Goal: Check status: Check status

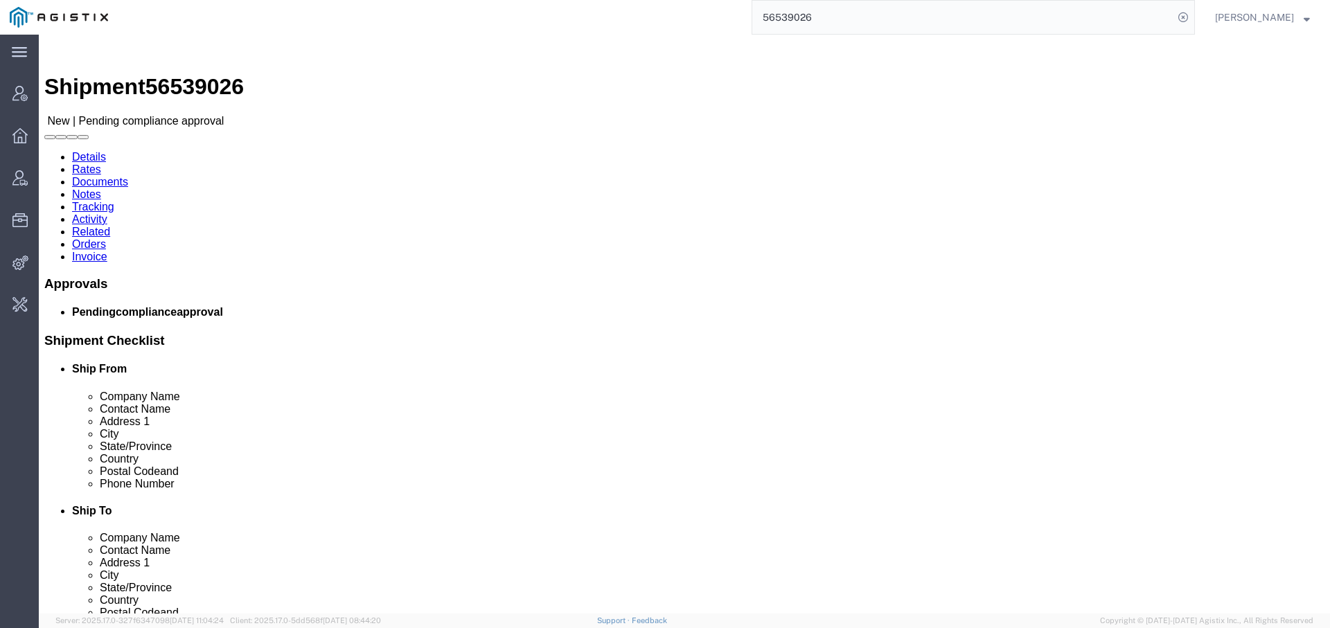
click at [784, 14] on input "56539026" at bounding box center [962, 17] width 421 height 33
type input "[PERSON_NAME].cham"
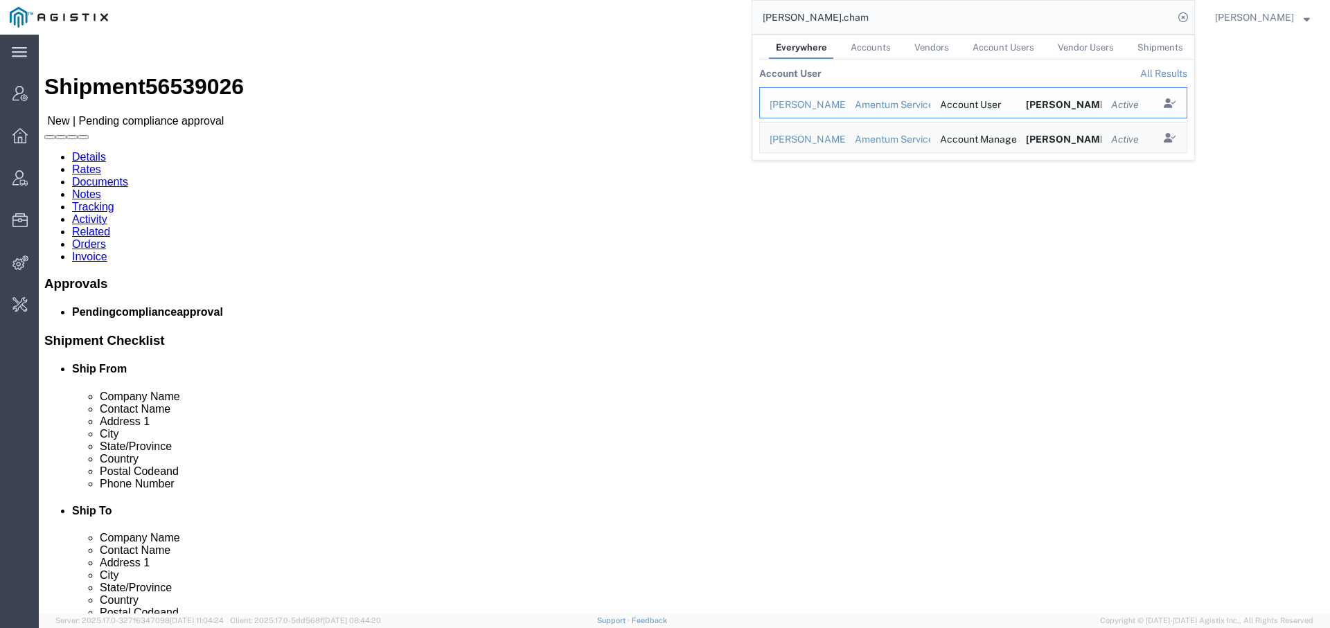
click at [799, 103] on div "[PERSON_NAME]" at bounding box center [803, 105] width 66 height 15
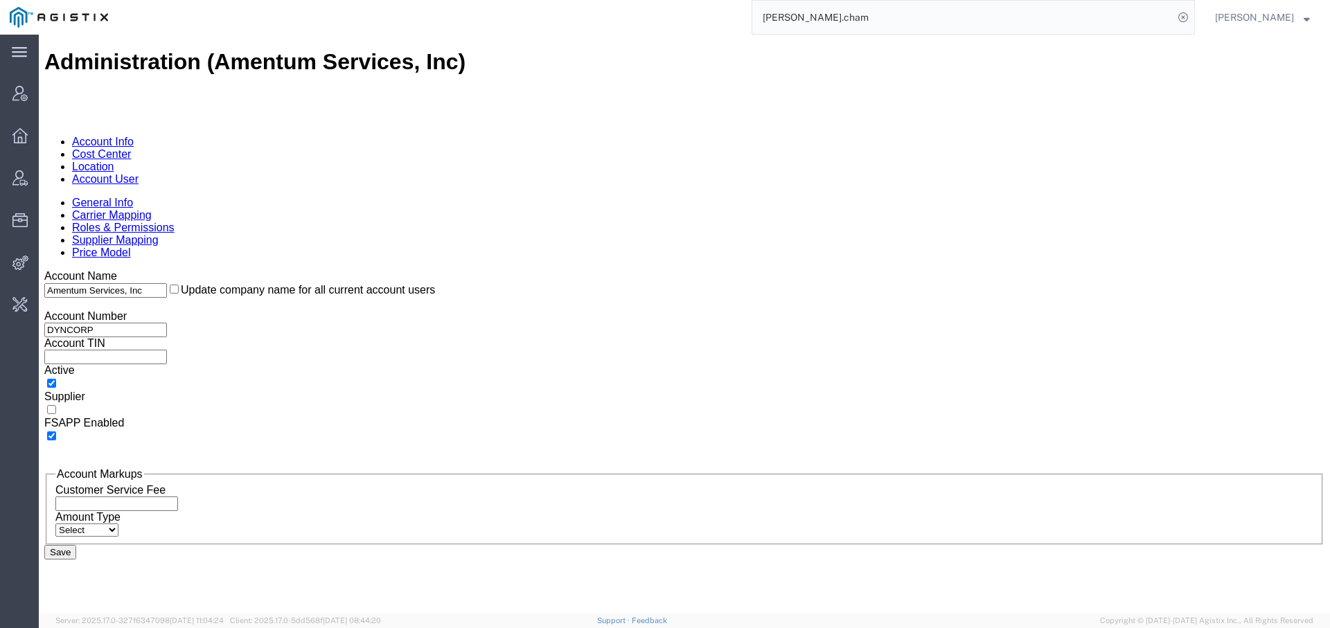
click at [139, 173] on link "Account User" at bounding box center [105, 179] width 66 height 12
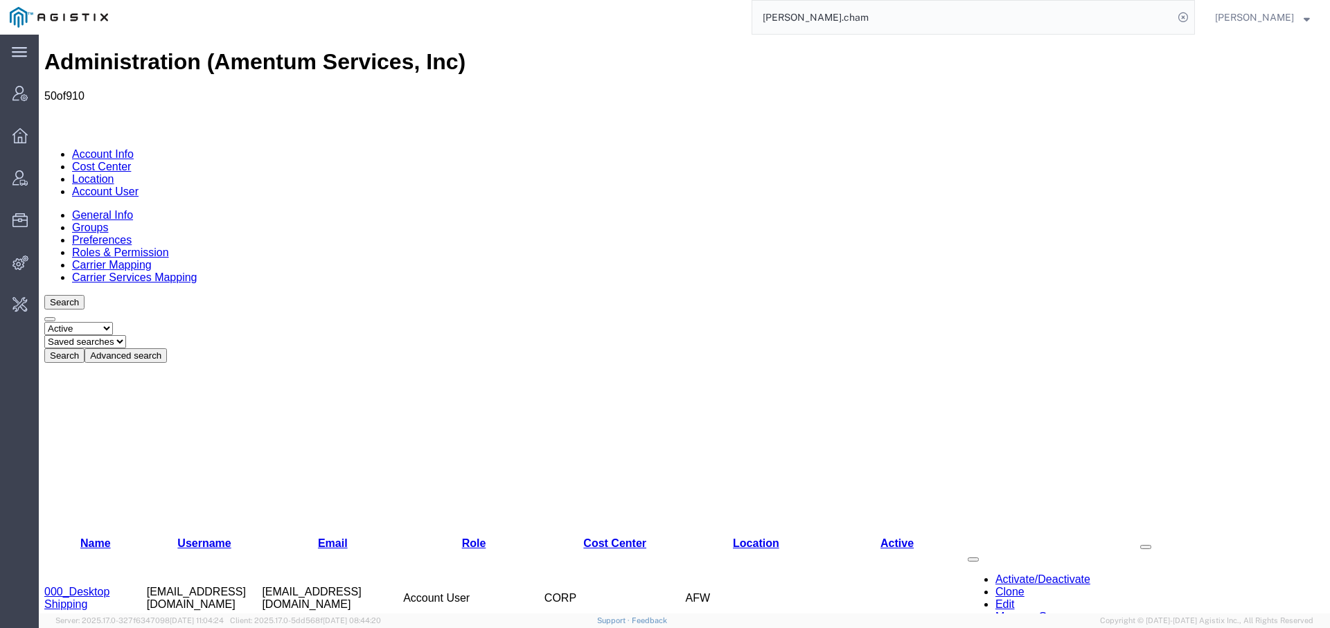
click at [167, 348] on button "Advanced search" at bounding box center [126, 355] width 82 height 15
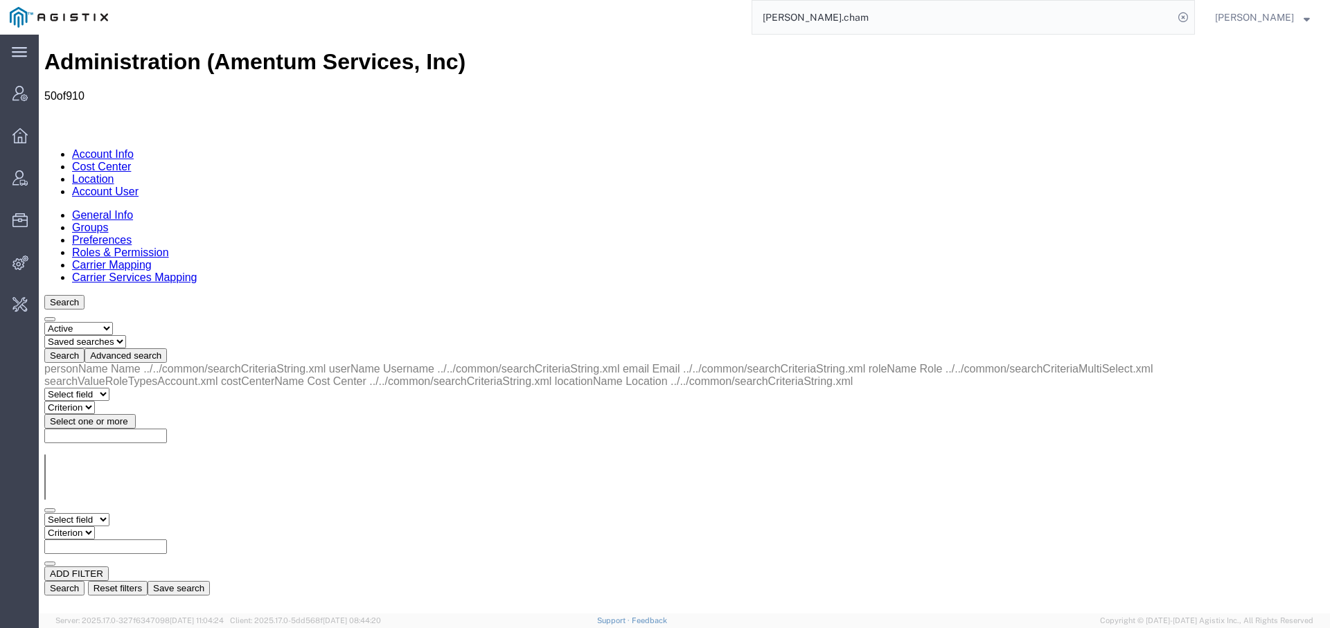
click at [109, 513] on select "Select field Cost Center Email Location Name Role Username" at bounding box center [76, 519] width 65 height 13
select select "personName"
click at [44, 513] on select "Select field Cost Center Email Location Name Role Username" at bounding box center [76, 519] width 65 height 13
select select "contains"
click at [127, 526] on select "Criterion contains does not contain is is blank is not blank starts with" at bounding box center [85, 532] width 83 height 13
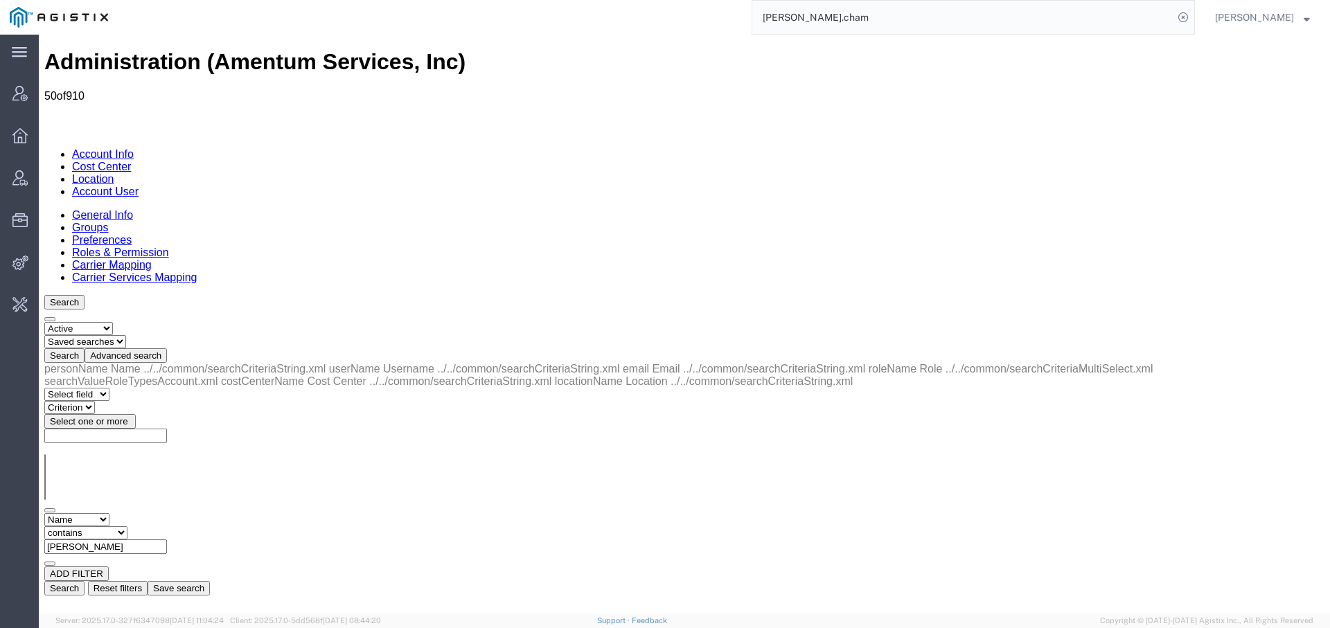
type input "[PERSON_NAME]"
click at [85, 581] on button "Search" at bounding box center [64, 588] width 40 height 15
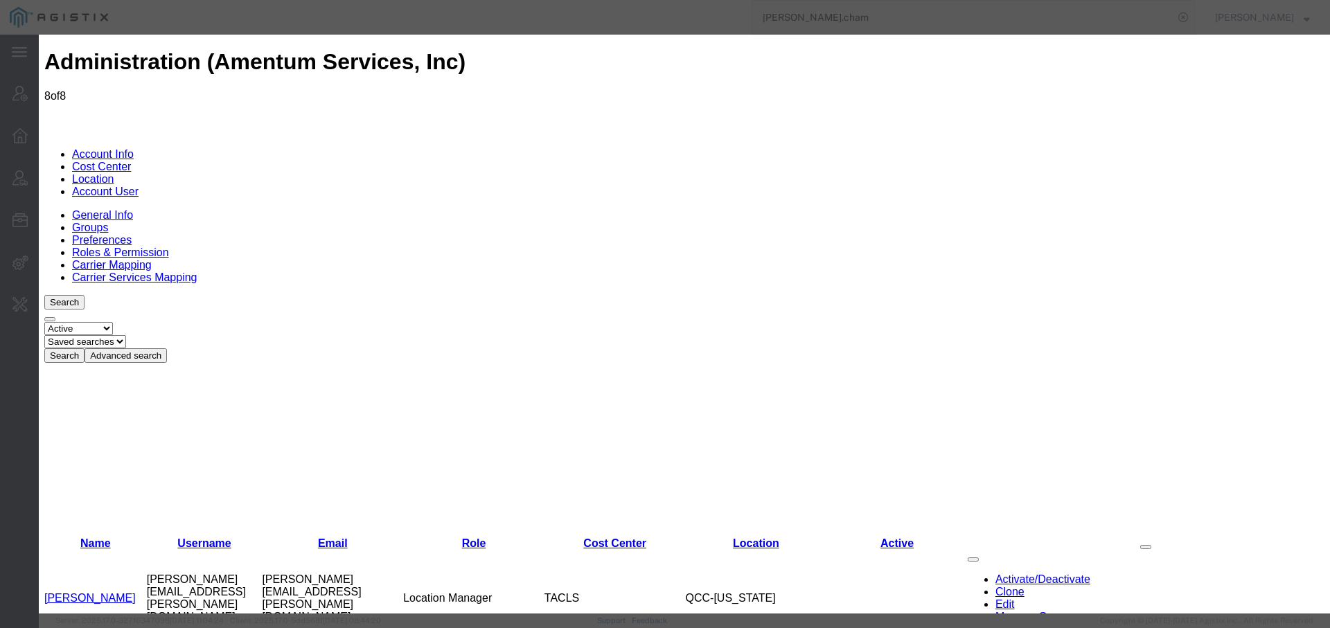
select select "COSTCENTER"
select select "DEPARTMENT"
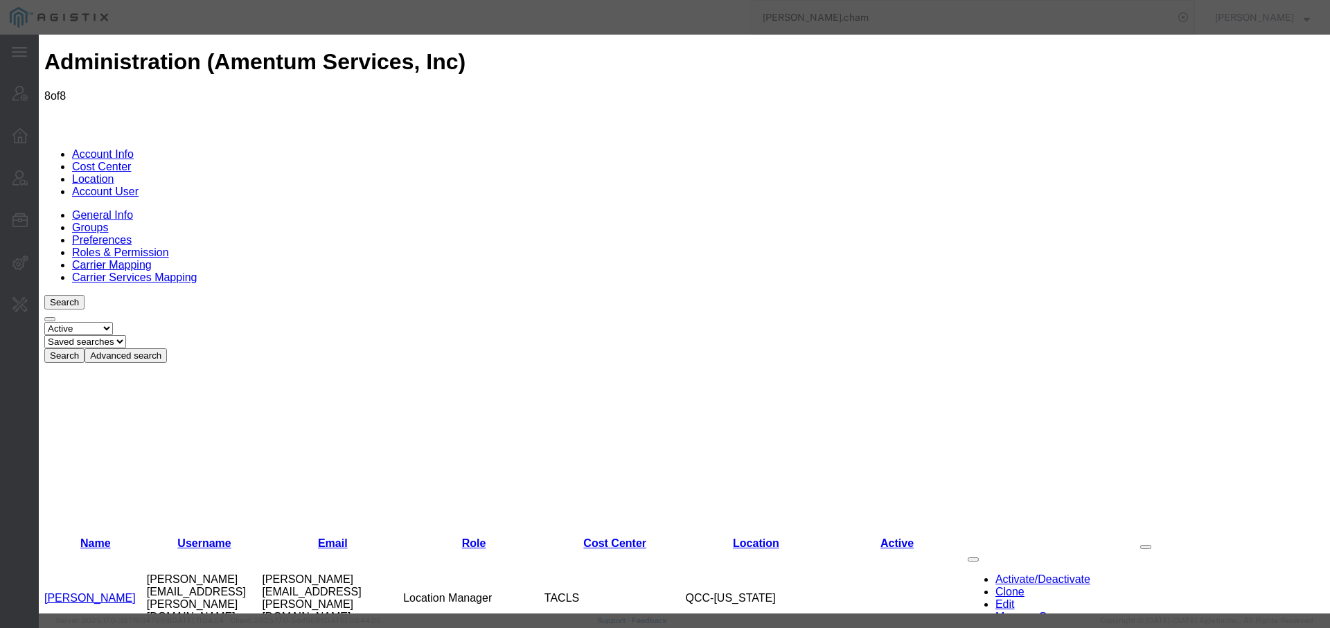
select select "COSTCENTER"
select select "DEPARTMENT"
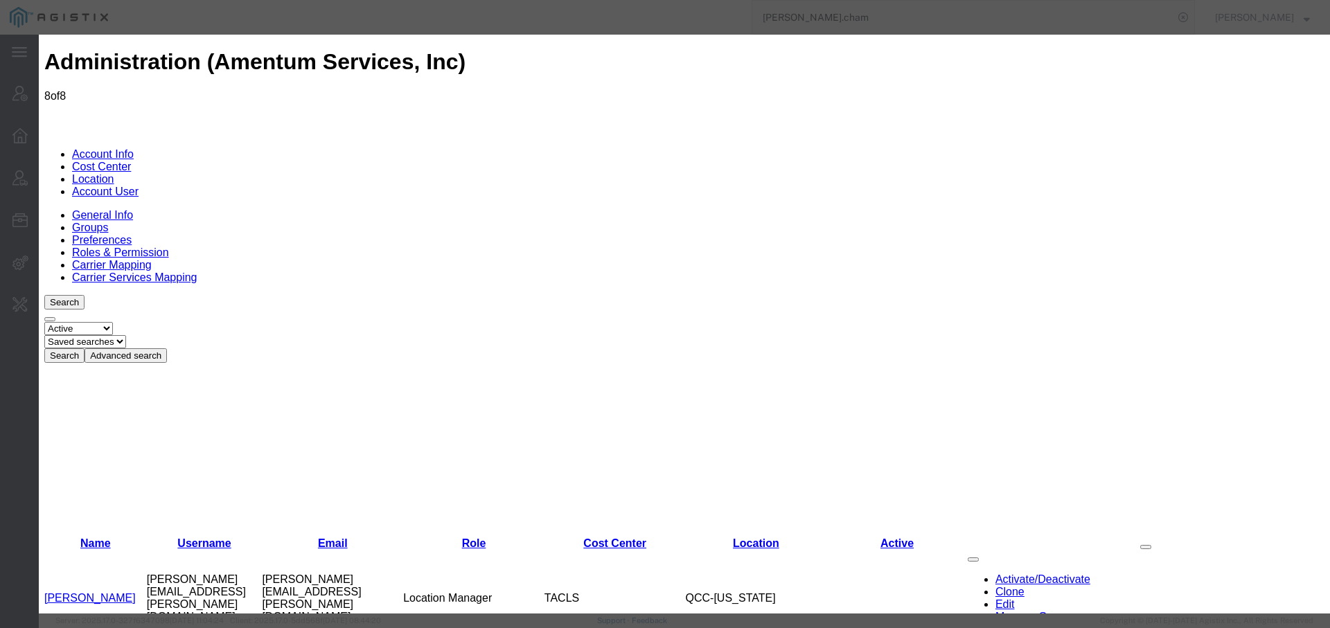
select select "COSTCENTER"
select select "DEPARTMENT"
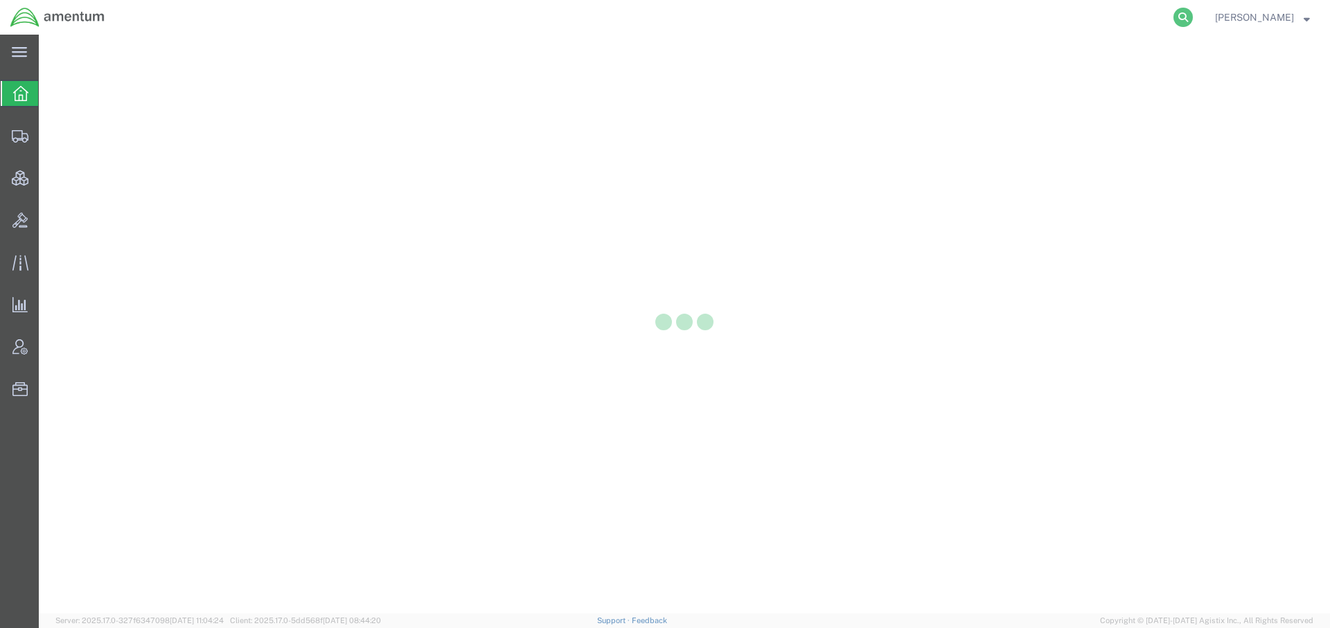
click at [1189, 17] on icon at bounding box center [1182, 17] width 19 height 19
paste input "56539026"
type input "56539026"
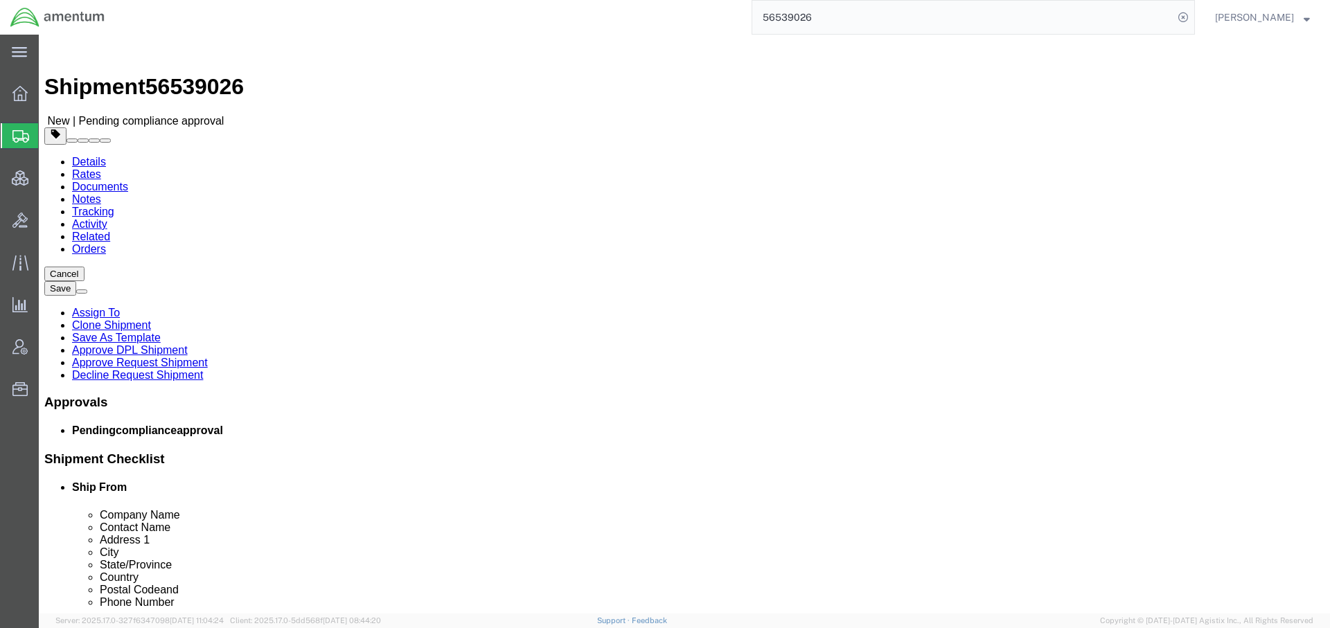
select select "49950"
select select
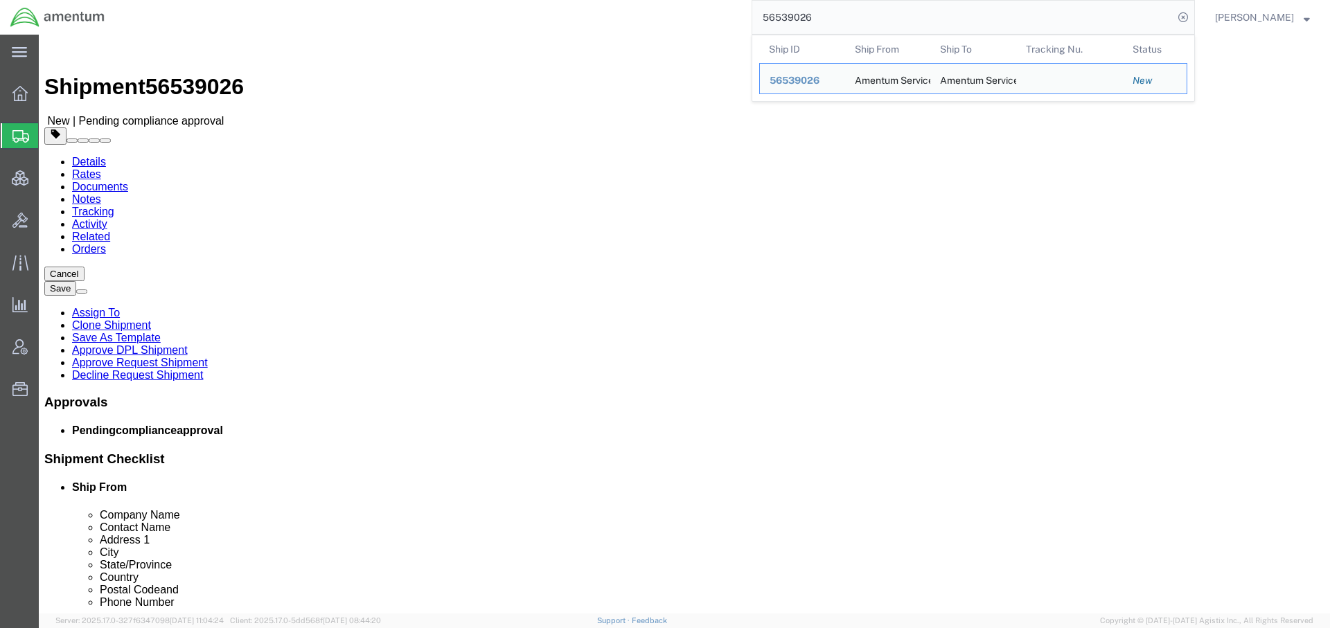
click at [1284, 13] on span "[PERSON_NAME]" at bounding box center [1254, 17] width 79 height 15
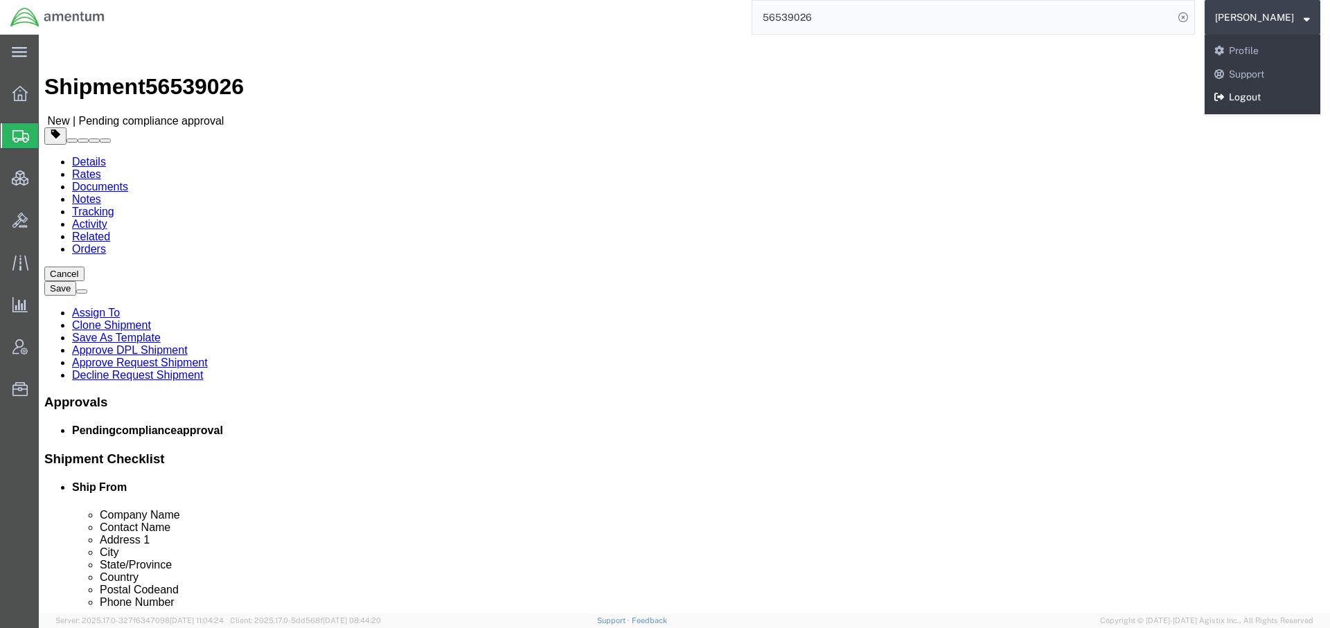
click at [1258, 93] on link "Logout" at bounding box center [1262, 98] width 116 height 24
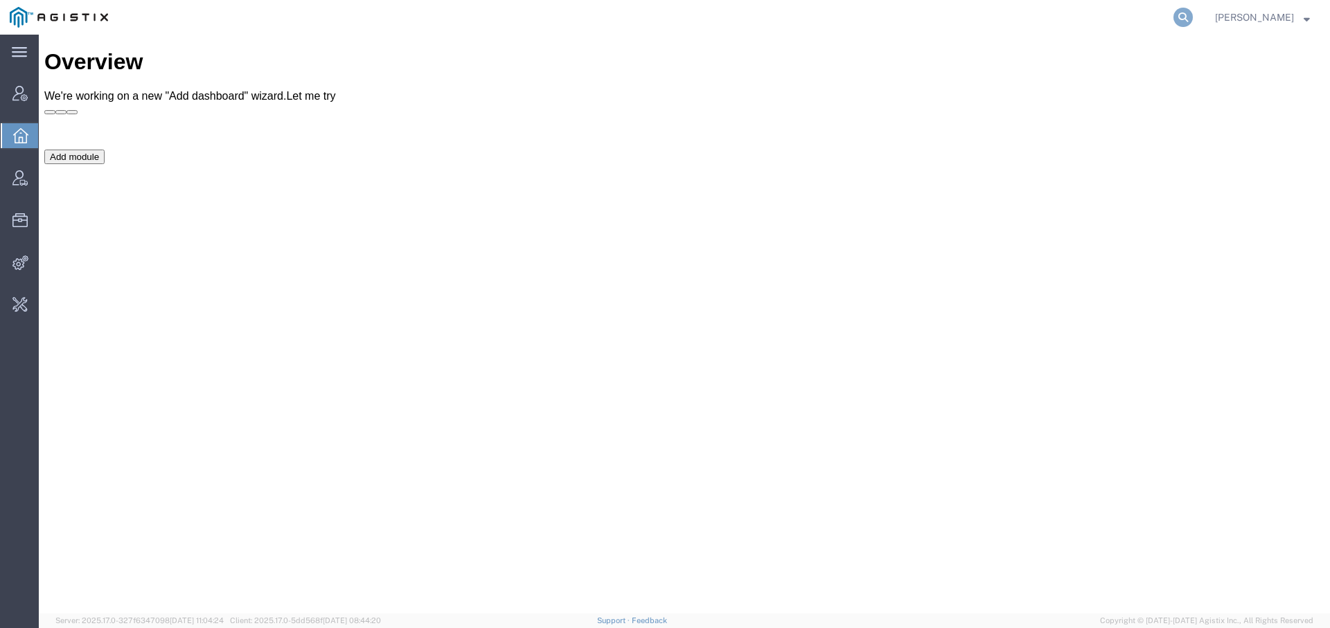
click at [1183, 15] on icon at bounding box center [1182, 17] width 19 height 19
paste input "56446865"
type input "56446865"
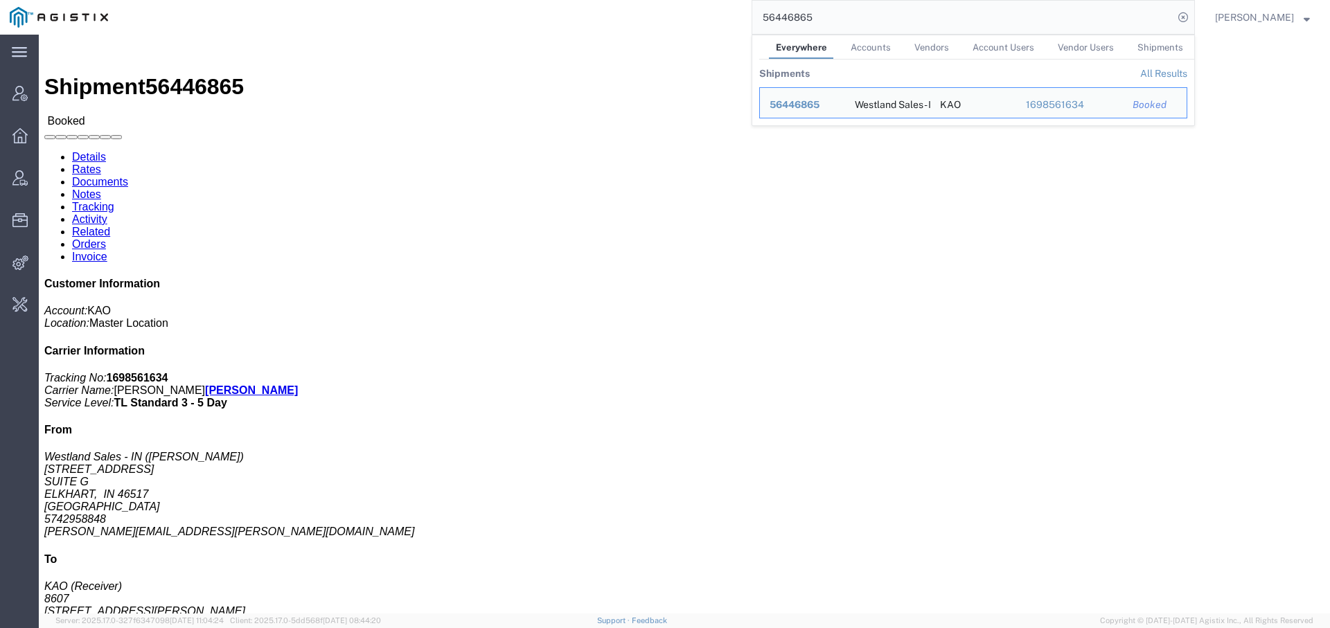
click link "Rates"
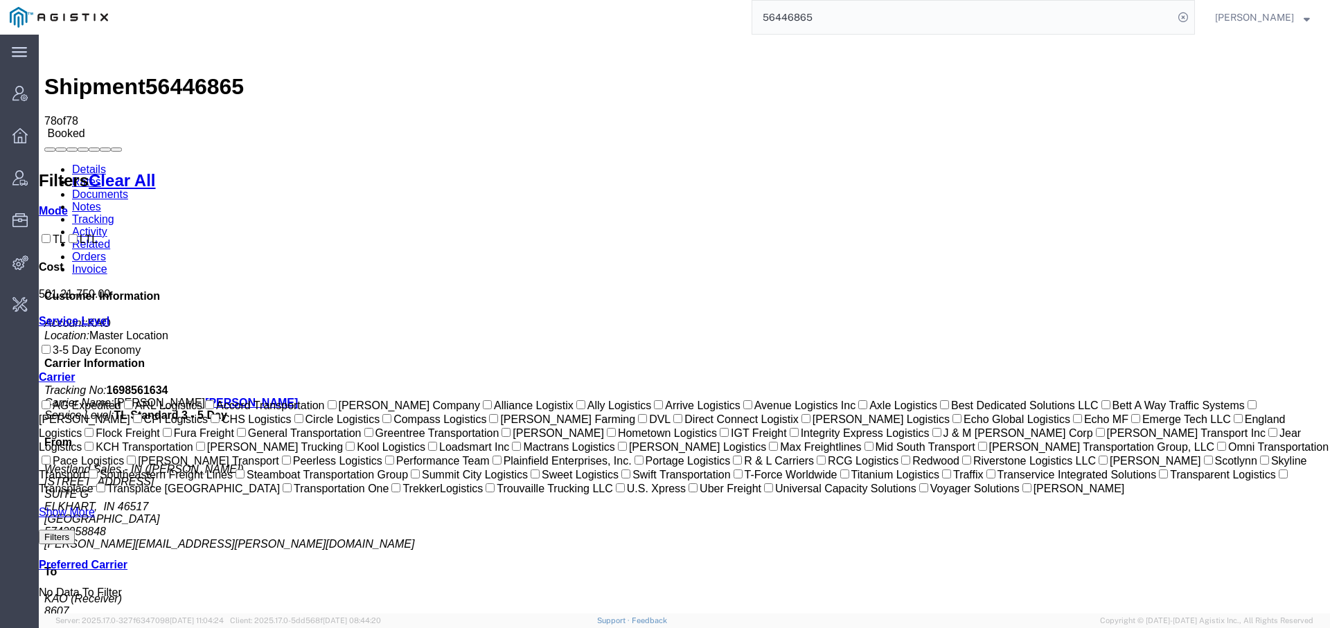
click at [107, 226] on link "Activity" at bounding box center [89, 232] width 35 height 12
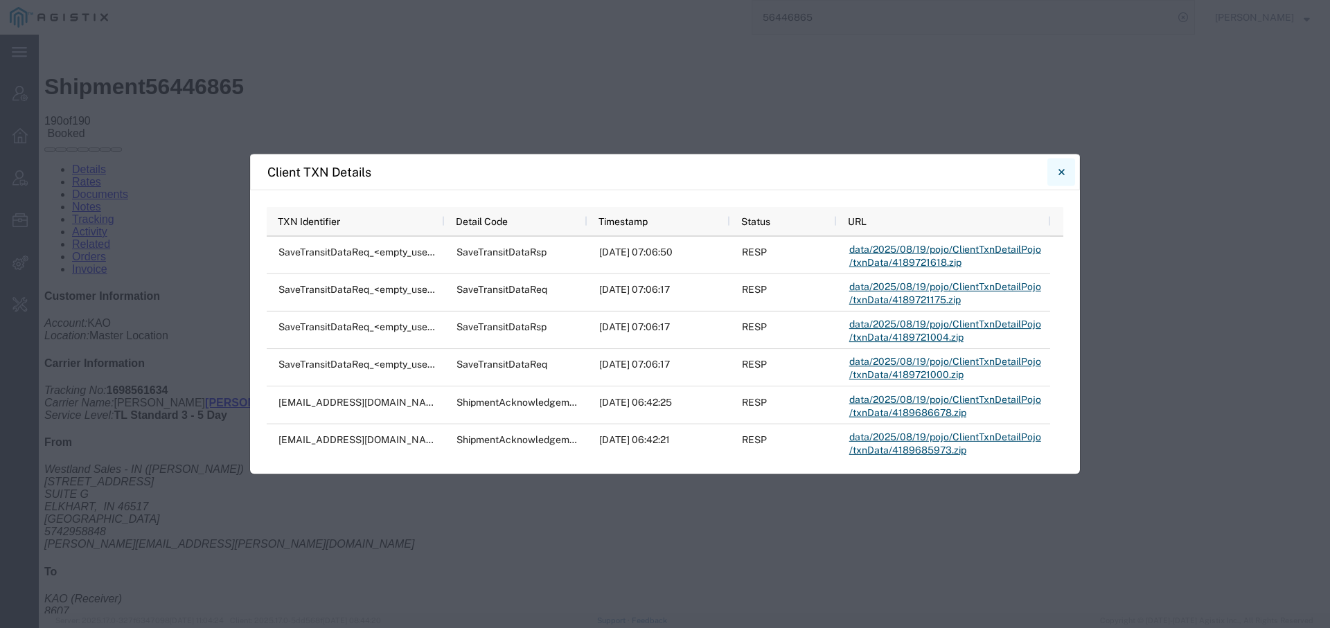
click at [1062, 173] on icon "Close" at bounding box center [1061, 171] width 6 height 17
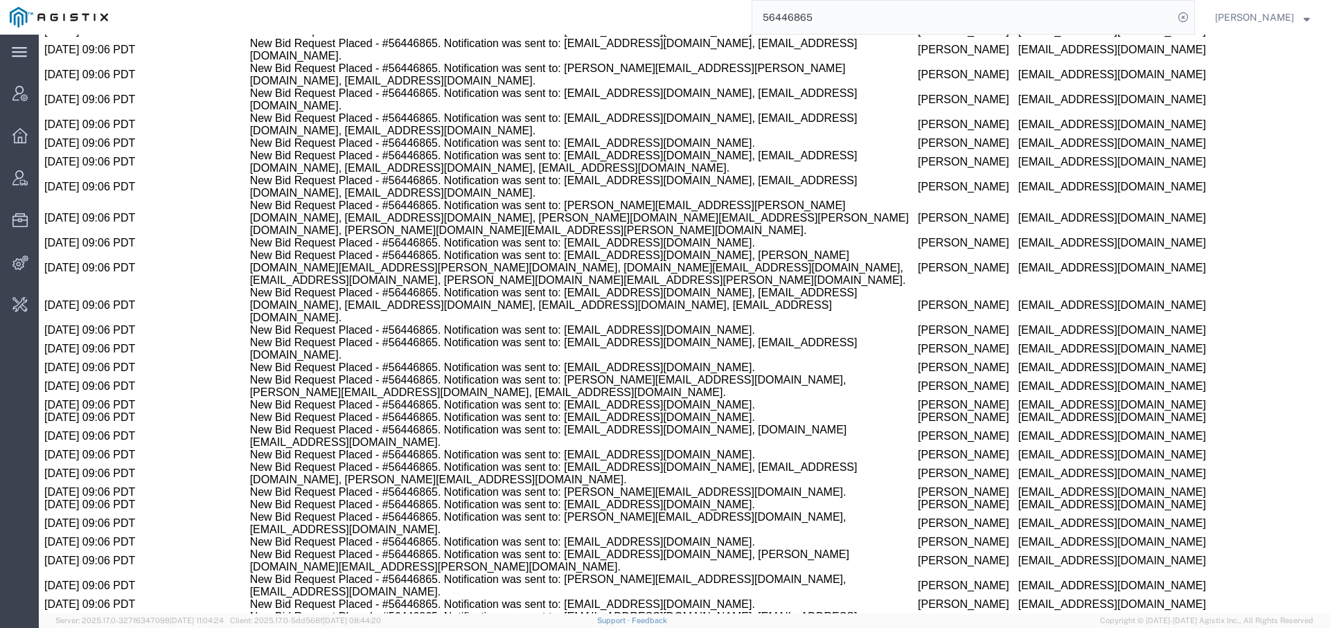
drag, startPoint x: 936, startPoint y: 324, endPoint x: 818, endPoint y: 322, distance: 117.8
copy td "kaobids@chrobinson.com"
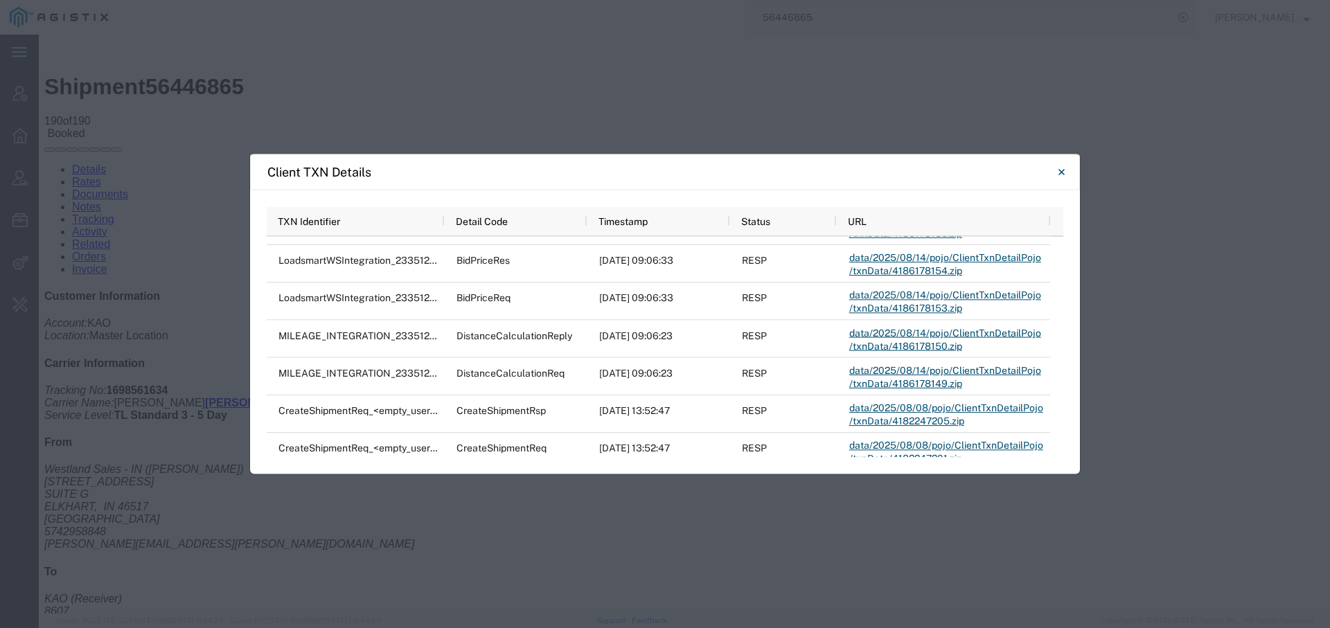
scroll to position [380, 0]
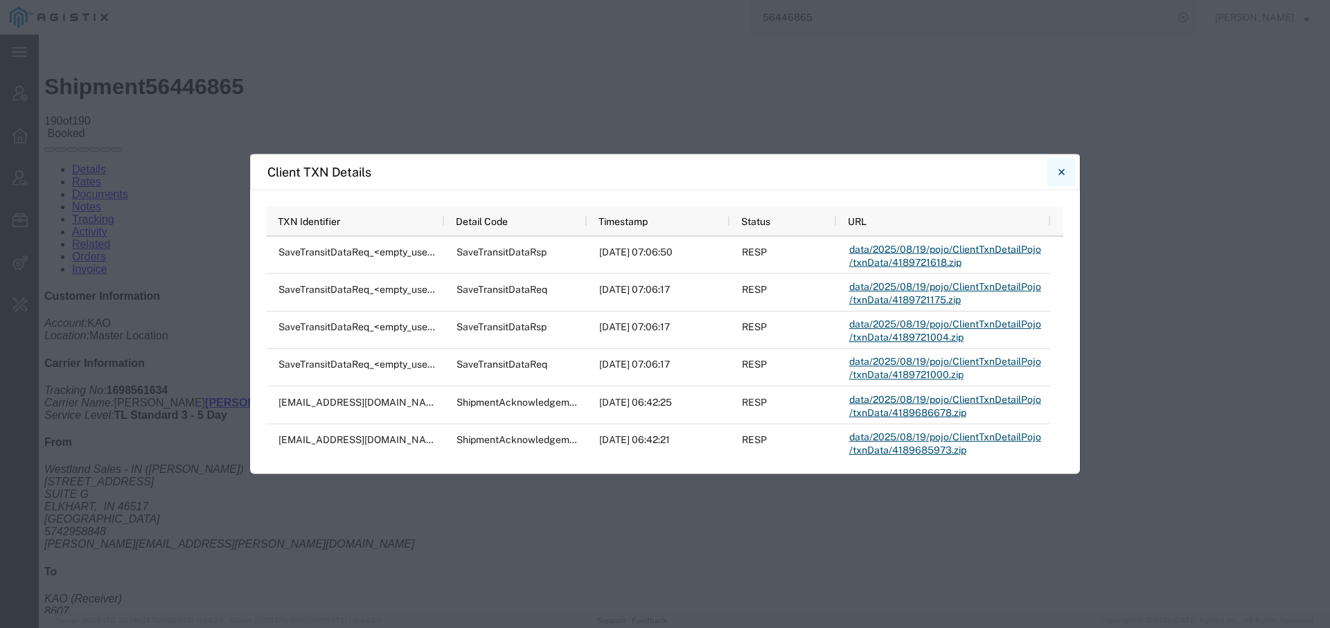
click at [1060, 172] on icon "Close" at bounding box center [1061, 171] width 6 height 17
